Goal: Transaction & Acquisition: Purchase product/service

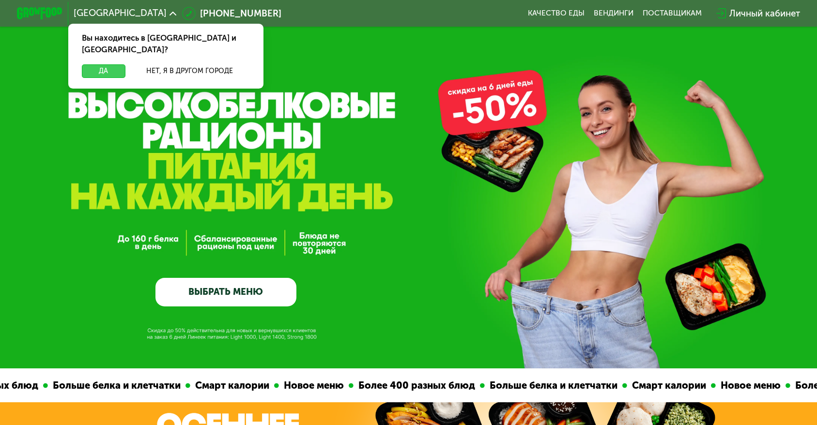
click at [125, 64] on button "Да" at bounding box center [104, 71] width 44 height 14
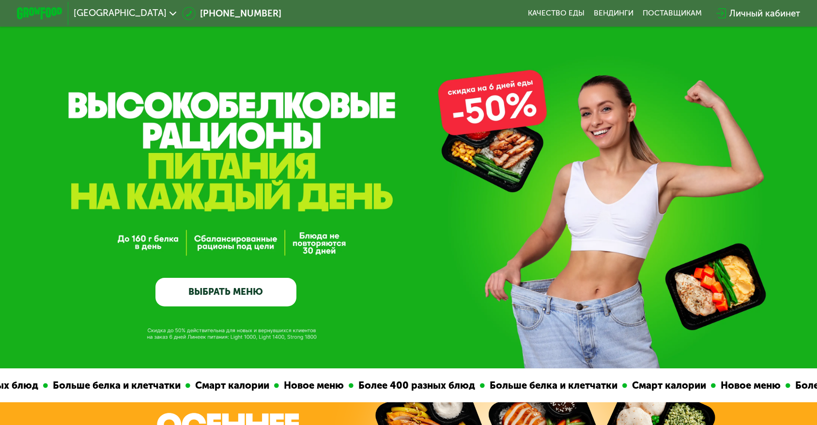
click at [245, 294] on link "ВЫБРАТЬ МЕНЮ" at bounding box center [225, 292] width 141 height 29
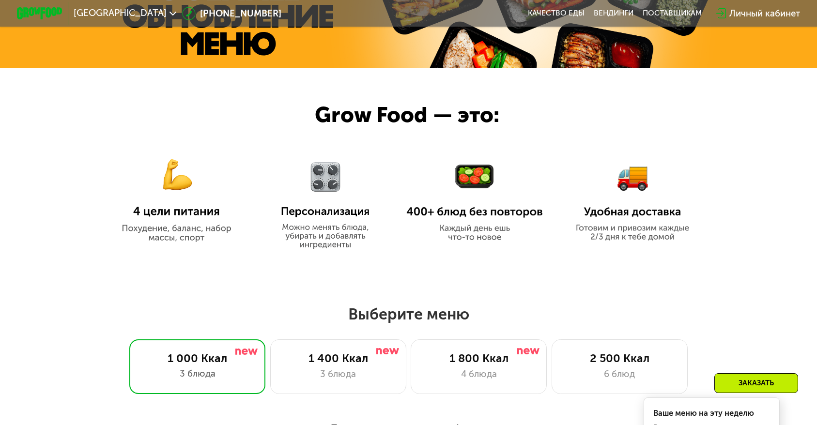
scroll to position [484, 0]
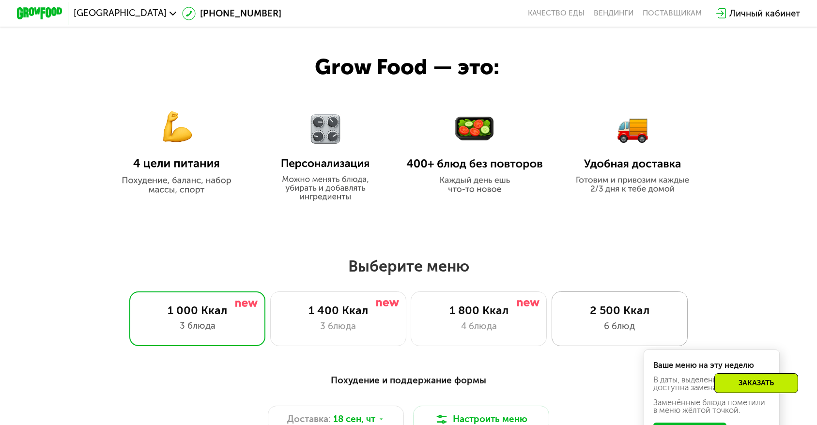
click at [563, 324] on div "6 блюд" at bounding box center [619, 327] width 112 height 14
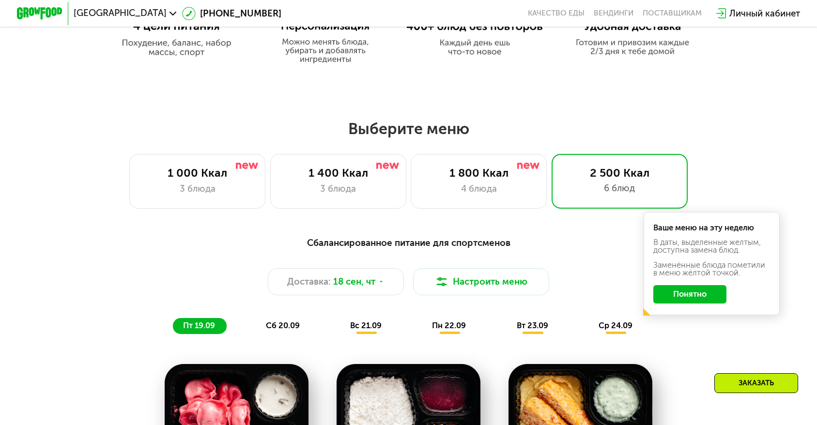
scroll to position [629, 0]
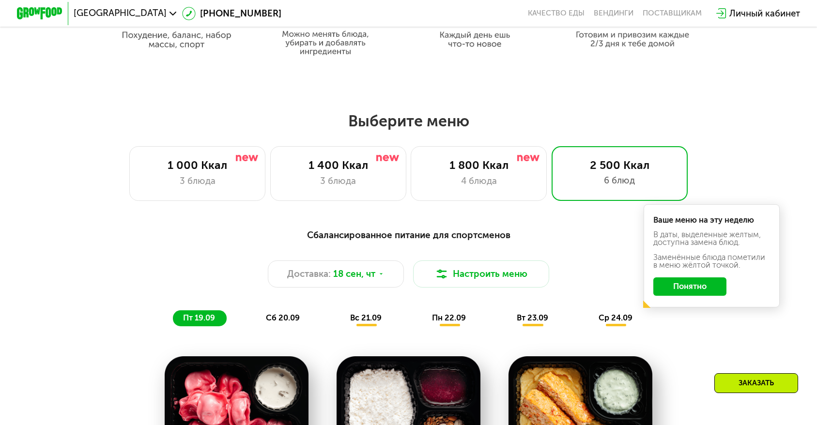
click at [378, 313] on span "вс 21.09" at bounding box center [365, 317] width 31 height 9
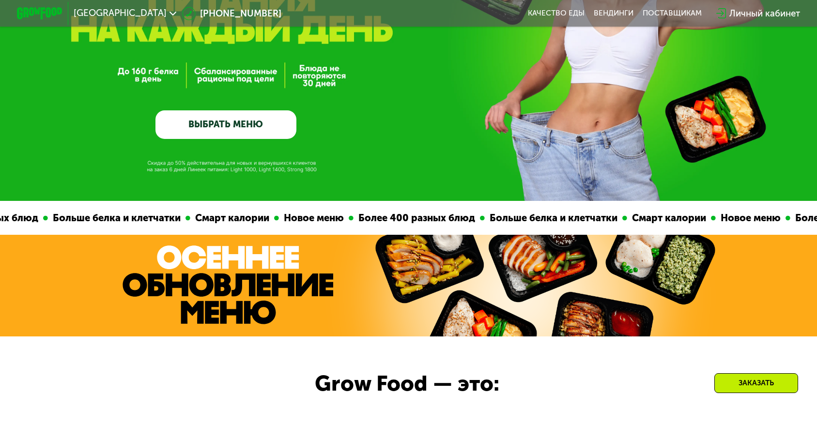
scroll to position [48, 0]
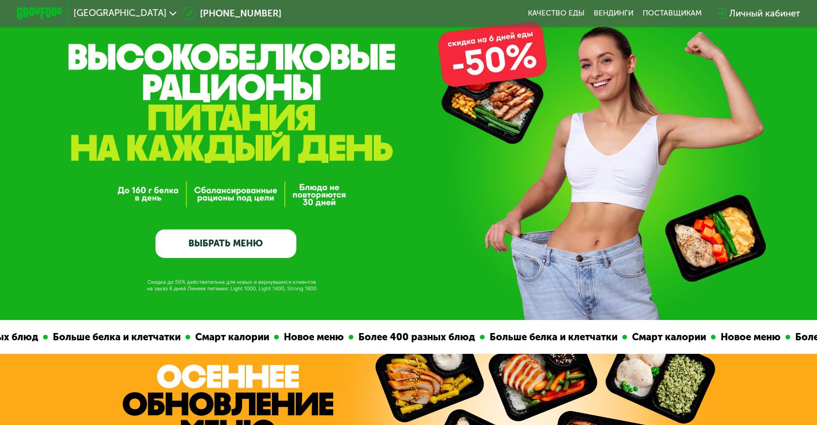
click at [232, 246] on link "ВЫБРАТЬ МЕНЮ" at bounding box center [225, 244] width 141 height 29
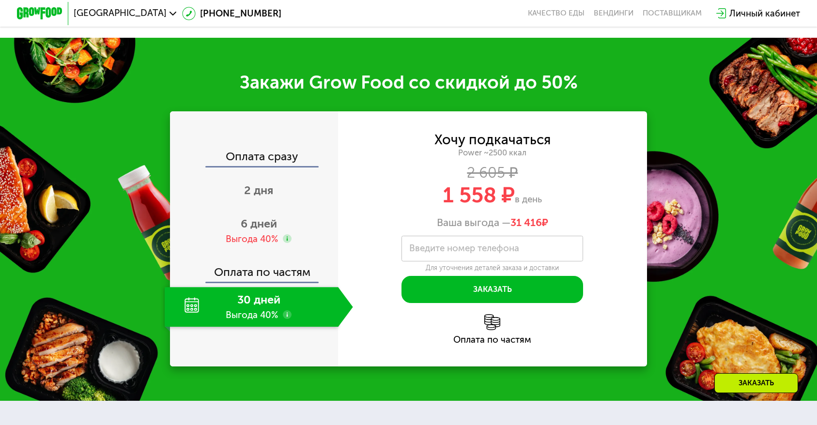
scroll to position [1490, 0]
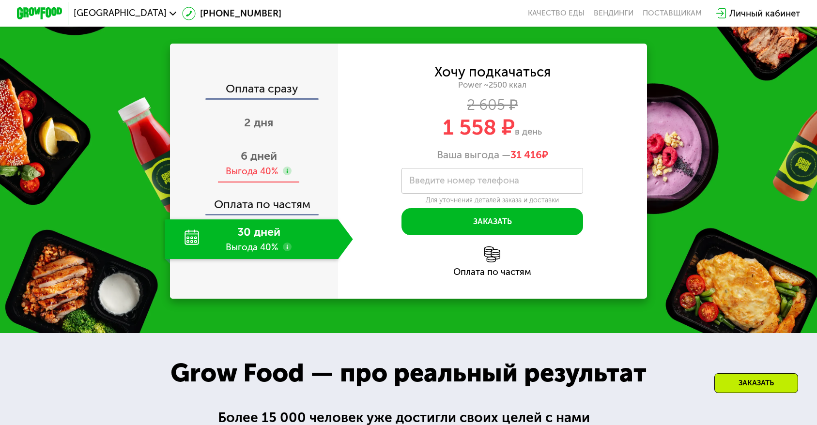
click at [275, 154] on span "6 дней" at bounding box center [259, 156] width 36 height 14
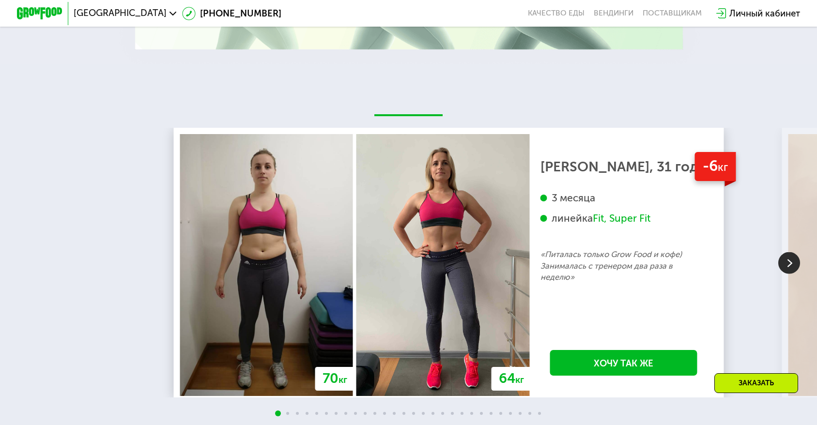
scroll to position [2168, 0]
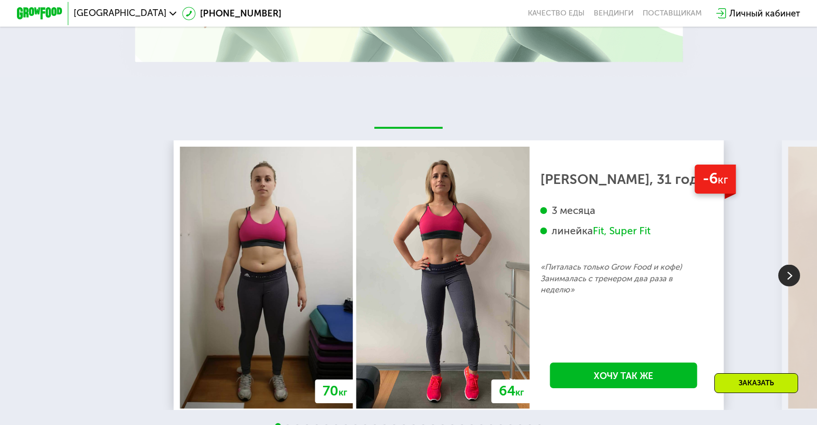
click at [790, 265] on img at bounding box center [789, 276] width 22 height 22
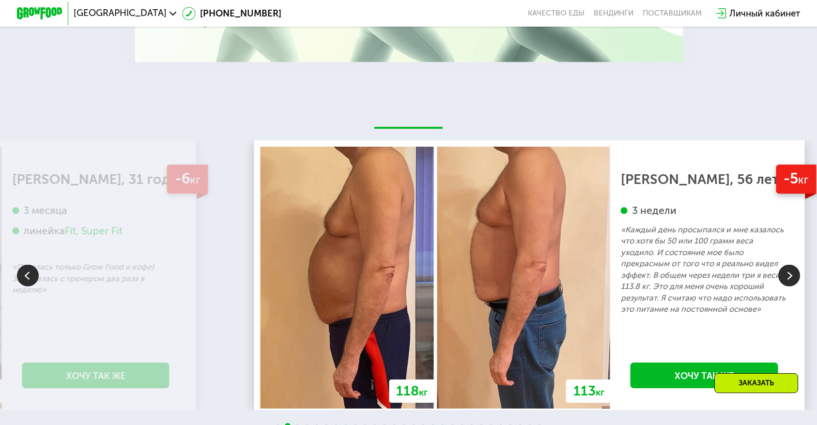
click at [790, 265] on img at bounding box center [789, 276] width 22 height 22
